Goal: Check status

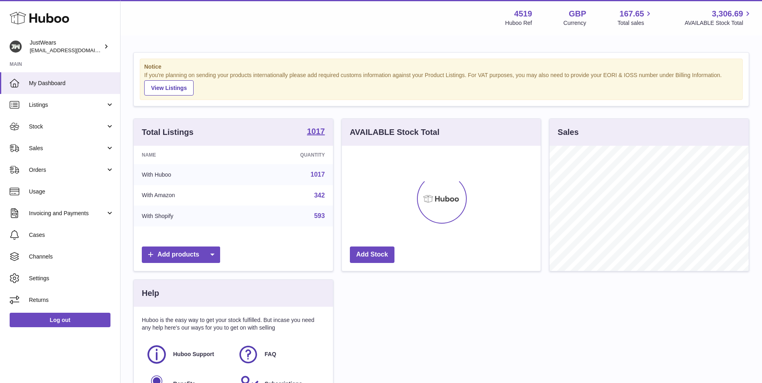
scroll to position [125, 199]
click at [77, 132] on link "Stock" at bounding box center [60, 127] width 120 height 22
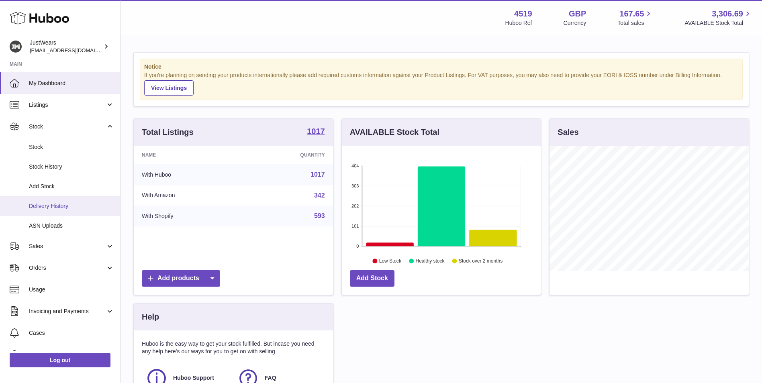
click at [74, 199] on link "Delivery History" at bounding box center [60, 206] width 120 height 20
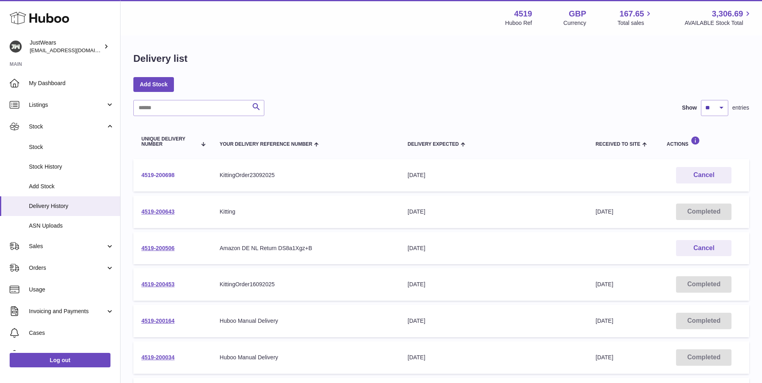
click at [161, 178] on link "4519-200698" at bounding box center [157, 175] width 33 height 6
